Goal: Information Seeking & Learning: Learn about a topic

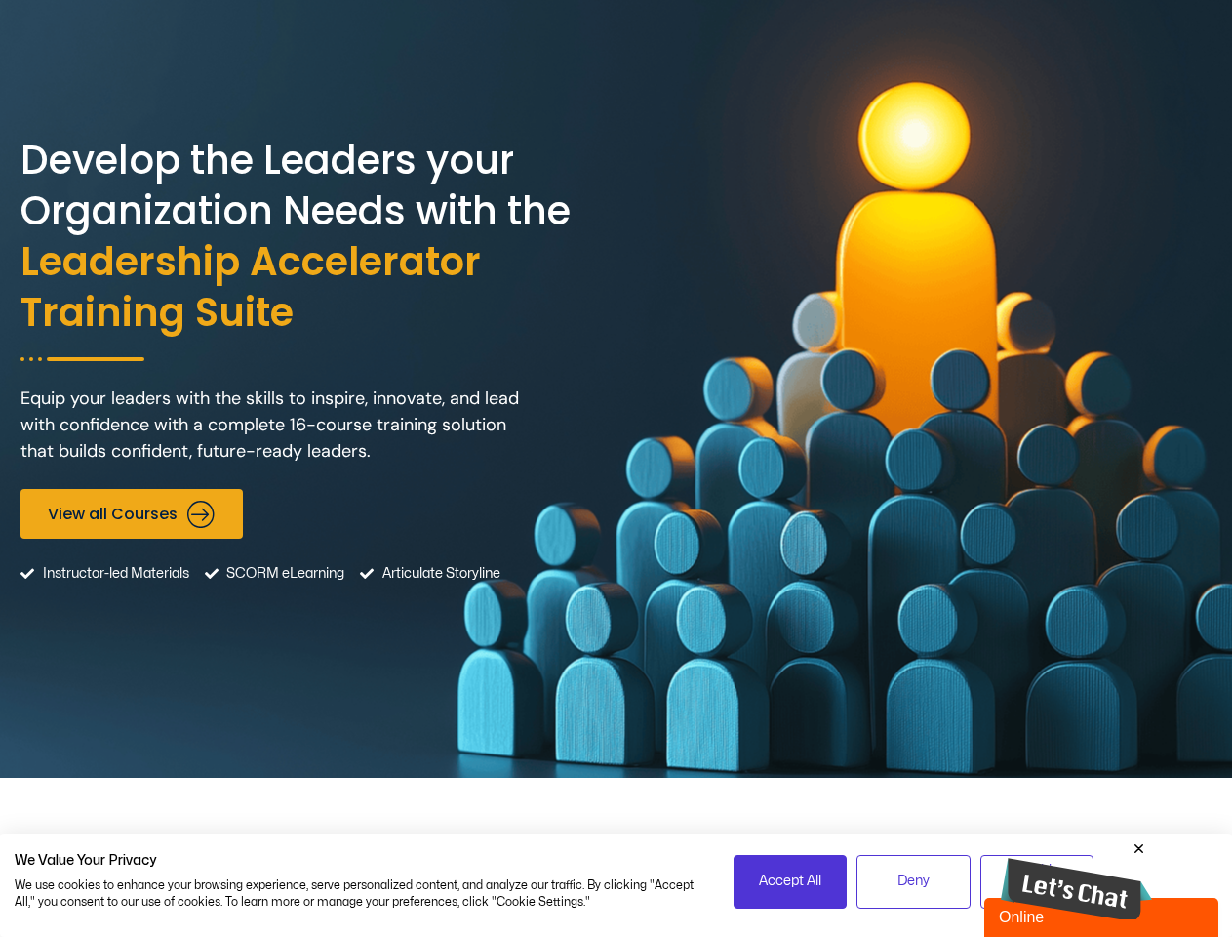
click at [616, 468] on div "Develop the Leaders your Organization Needs with the Leadership Accelerator Tra…" at bounding box center [615, 389] width 1191 height 778
click at [790, 881] on span "Accept All" at bounding box center [790, 880] width 62 height 21
click at [913, 881] on span "Deny" at bounding box center [914, 880] width 32 height 21
click at [1076, 879] on img at bounding box center [1076, 889] width 151 height 63
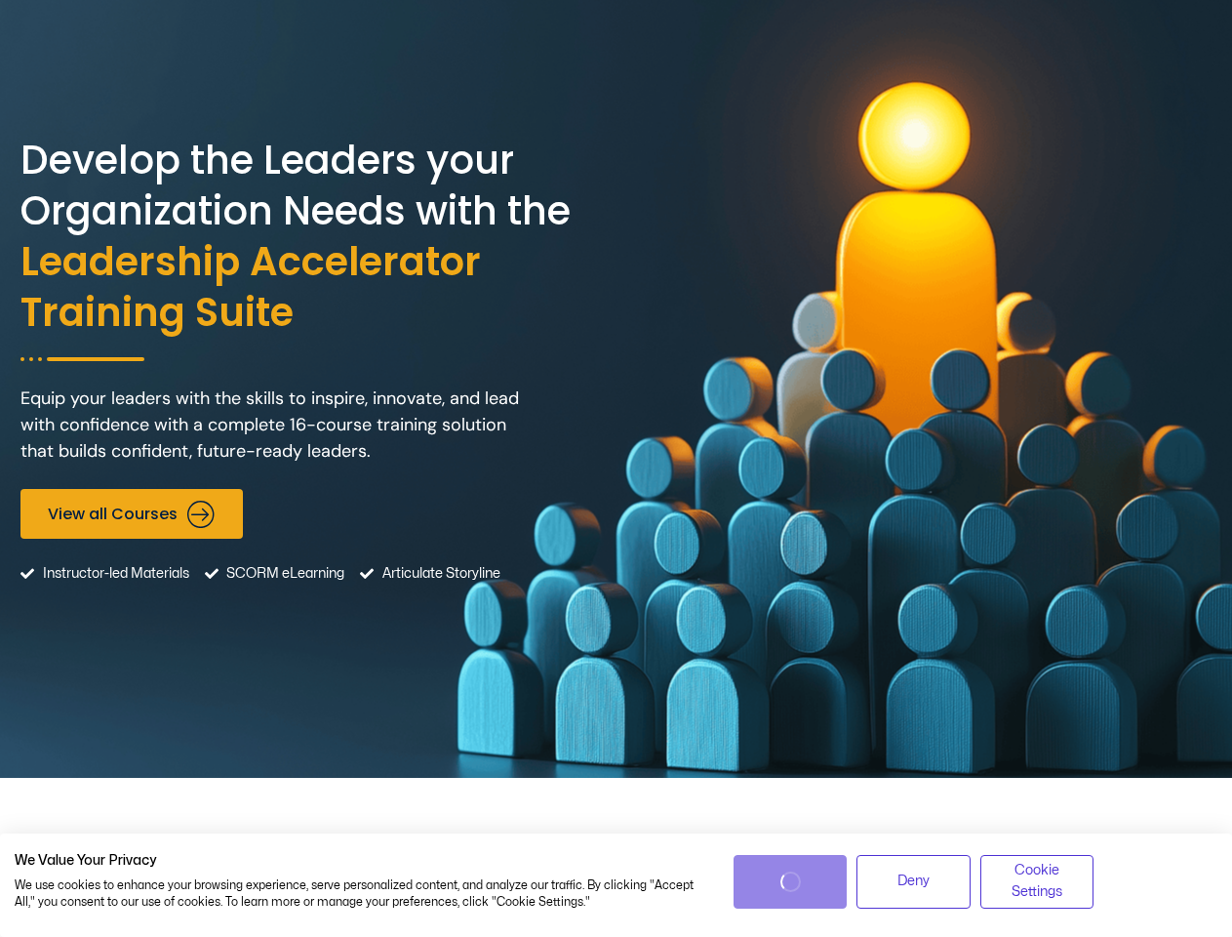
click at [1140, 849] on div "Minimize Back Powered by [DOMAIN_NAME] Rate this chat Upload File Insert emoji …" at bounding box center [1051, 702] width 341 height 468
